Goal: Navigation & Orientation: Find specific page/section

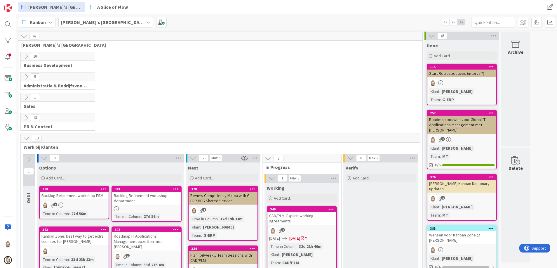
click at [87, 22] on b "[PERSON_NAME]'s [GEOGRAPHIC_DATA]" at bounding box center [103, 22] width 85 height 6
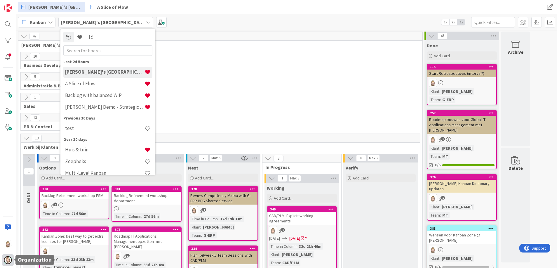
click at [6, 261] on img at bounding box center [8, 260] width 8 height 8
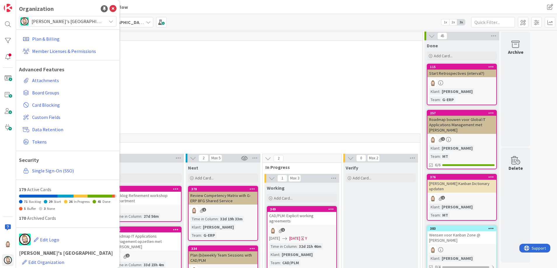
click at [75, 23] on span "[PERSON_NAME]'s [GEOGRAPHIC_DATA]" at bounding box center [68, 21] width 72 height 8
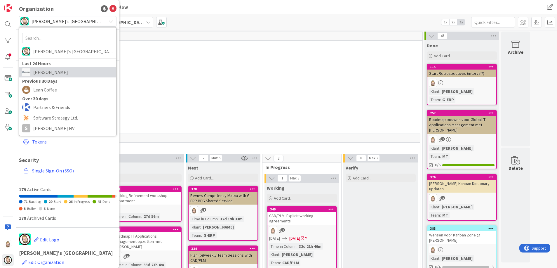
click at [57, 72] on span "[PERSON_NAME]" at bounding box center [73, 72] width 80 height 9
